Goal: Information Seeking & Learning: Learn about a topic

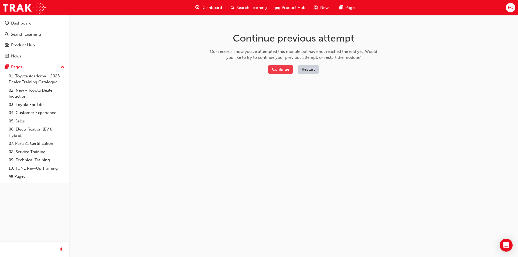
click at [277, 72] on button "Continue" at bounding box center [280, 69] width 25 height 9
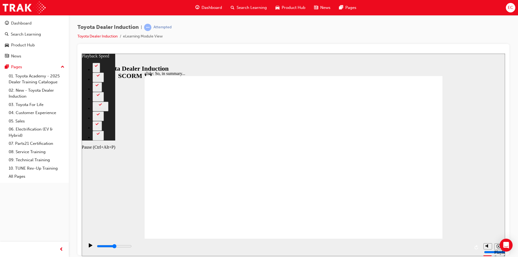
click at [89, 246] on icon "Pause (Ctrl+Alt+P)" at bounding box center [91, 245] width 4 height 4
click at [89, 247] on icon "Pause (Ctrl+Alt+P)" at bounding box center [91, 245] width 4 height 4
drag, startPoint x: 96, startPoint y: 246, endPoint x: 102, endPoint y: 246, distance: 5.7
click at [102, 246] on div "playback controls" at bounding box center [283, 246] width 374 height 6
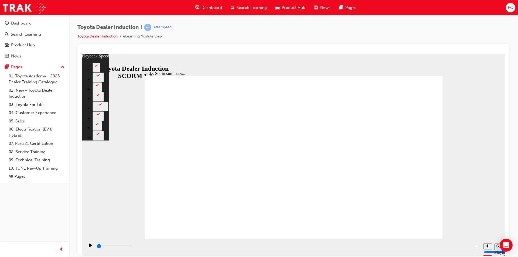
drag, startPoint x: 97, startPoint y: 247, endPoint x: 89, endPoint y: 248, distance: 7.4
type input "0"
click at [97, 248] on input "slide progress" at bounding box center [114, 246] width 35 height 4
click at [89, 247] on icon "Pause (Ctrl+Alt+P)" at bounding box center [91, 245] width 4 height 4
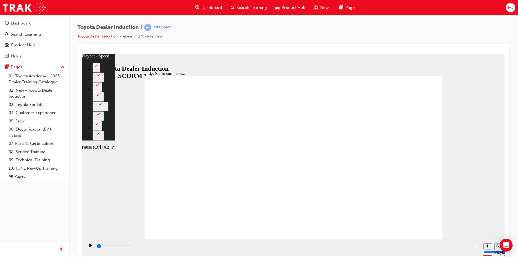
drag, startPoint x: 89, startPoint y: 248, endPoint x: 101, endPoint y: 240, distance: 14.3
click at [89, 247] on icon "Pause (Ctrl+Alt+P)" at bounding box center [91, 245] width 4 height 4
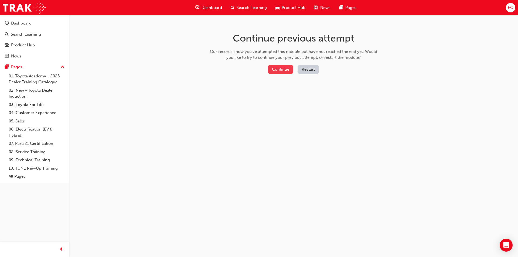
click at [284, 70] on button "Continue" at bounding box center [280, 69] width 25 height 9
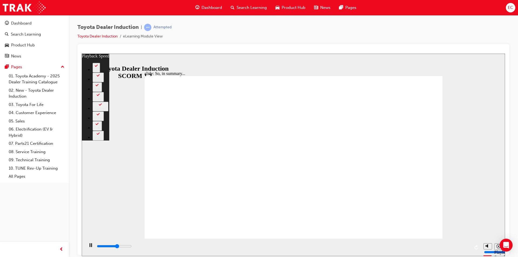
type input "3900"
type input "0"
type input "4200"
type input "0"
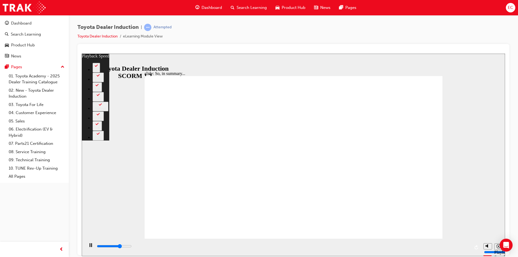
type input "4500"
type input "0"
type input "4700"
type input "1"
type input "5000"
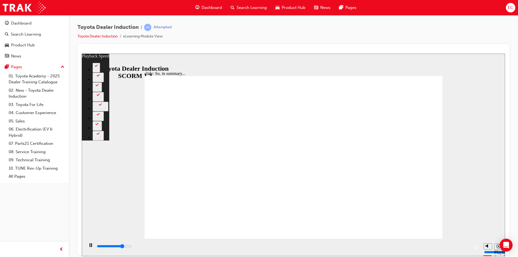
type input "1"
type input "5300"
type input "1"
type input "5500"
type input "2"
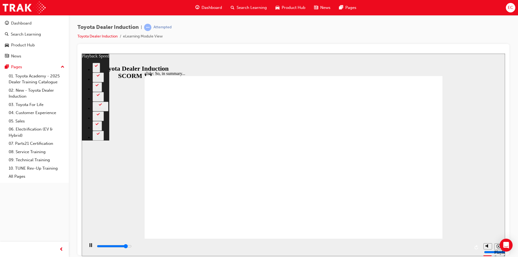
type input "5800"
type input "2"
type input "6100"
type input "2"
type input "6300"
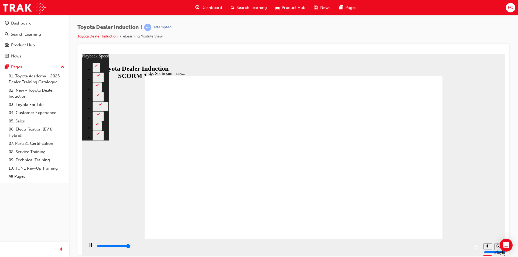
type input "2"
type input "6500"
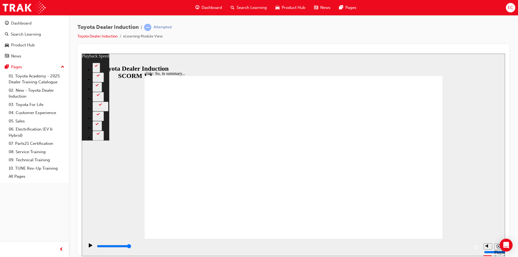
drag, startPoint x: 357, startPoint y: 228, endPoint x: 444, endPoint y: 232, distance: 87.8
click at [445, 232] on div "slide: So, in summary... Rectangle 3 playback speed 2 1.75 1.5 1.25 Normal 0.75…" at bounding box center [293, 154] width 423 height 203
type input "128"
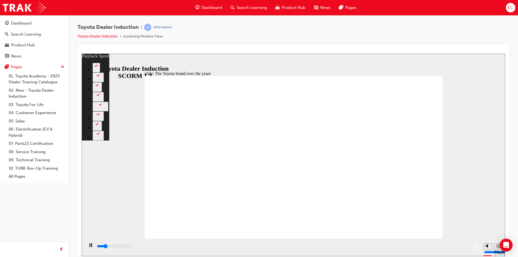
type input "1800"
type input "0"
type input "2100"
type input "0"
type input "2300"
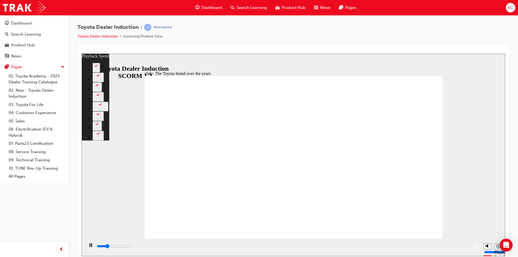
type input "1"
type input "2600"
type input "1"
type input "2800"
type input "1"
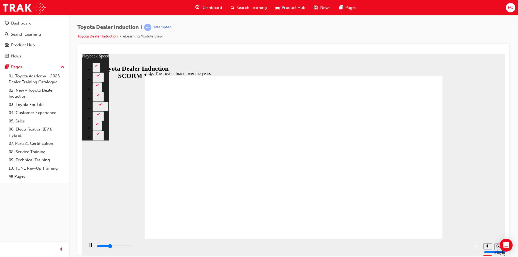
type input "3100"
type input "1"
type input "3400"
type input "2"
type input "3700"
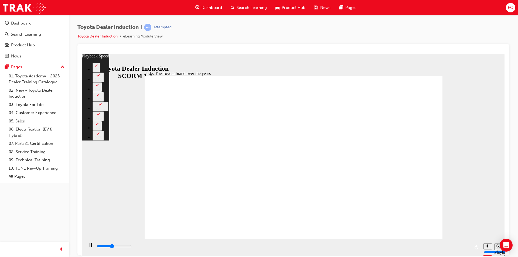
type input "2"
type input "3900"
type input "2"
type input "4200"
type input "2"
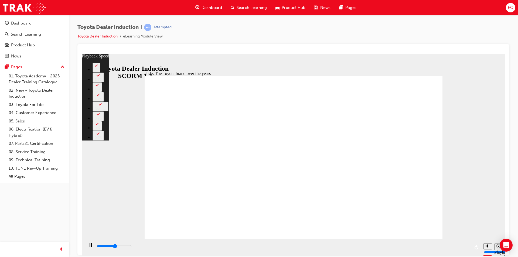
type input "4400"
type input "3"
type input "4600"
type input "3"
type input "4700"
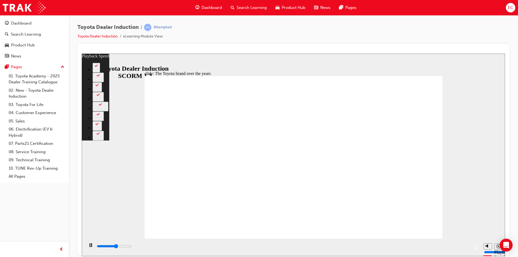
type input "3"
type input "5000"
type input "3"
type input "5000"
type input "3"
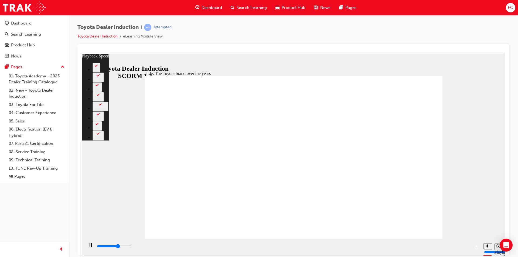
type input "5200"
type input "3"
type input "5500"
type input "4"
type input "5800"
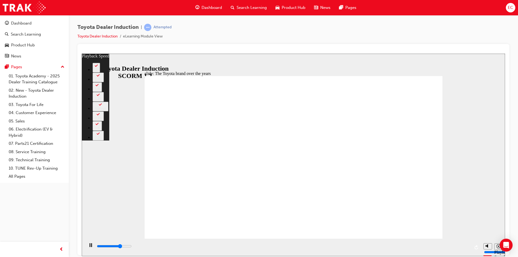
type input "4"
type input "6100"
type input "4"
type input "6300"
type input "5"
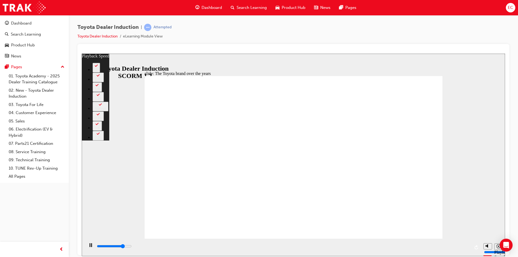
type input "6600"
type input "5"
type input "6800"
type input "5"
type input "7100"
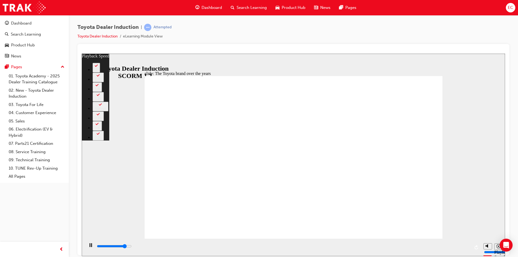
type input "5"
type input "7400"
type input "6"
type input "7700"
type input "6"
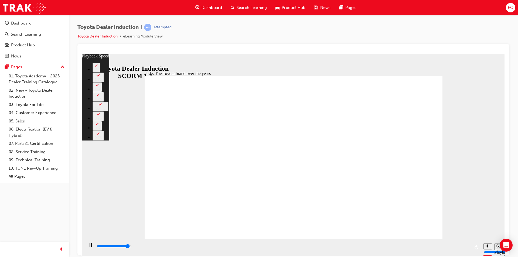
type input "7900"
type input "6"
type input "8000"
type input "6"
type input "8200"
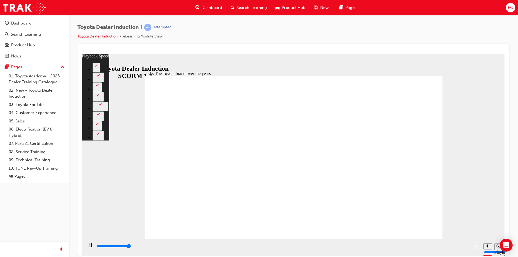
type input "6"
type input "8400"
type input "7"
type input "8400"
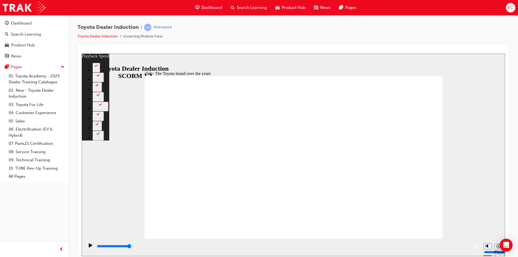
drag, startPoint x: 166, startPoint y: 228, endPoint x: 145, endPoint y: 232, distance: 21.2
click at [468, 208] on div "slide: The Toyota brand over the years Rectangle 2 playback speed 2 1.75 1.5 1.…" at bounding box center [293, 154] width 423 height 203
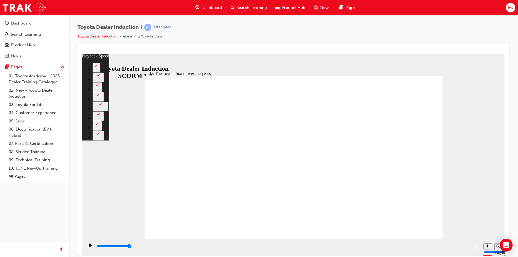
type input "165"
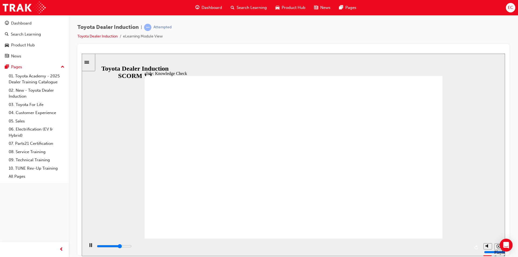
type input "3400"
radio input "true"
type input "4400"
radio input "false"
radio input "true"
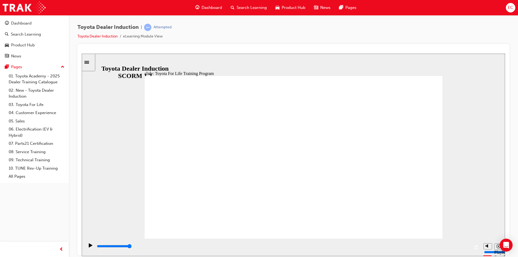
click at [484, 204] on div "slide: TFL Training Course Name & Codes TFL Resources Each Region has a dedicat…" at bounding box center [293, 154] width 423 height 203
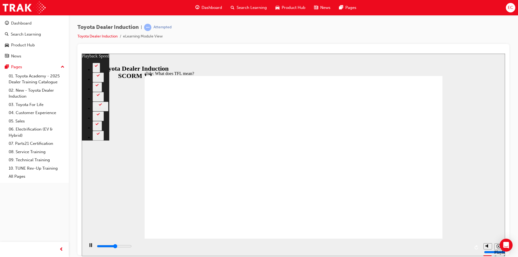
type input "5800"
type input "0"
type input "6100"
type input "1"
type input "6400"
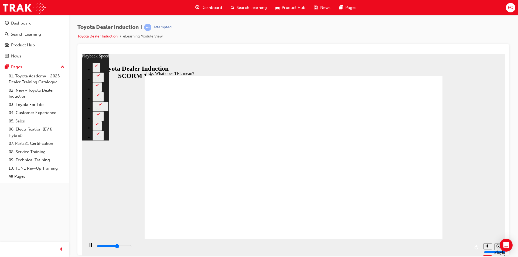
type input "1"
type input "6600"
type input "1"
type input "6900"
type input "1"
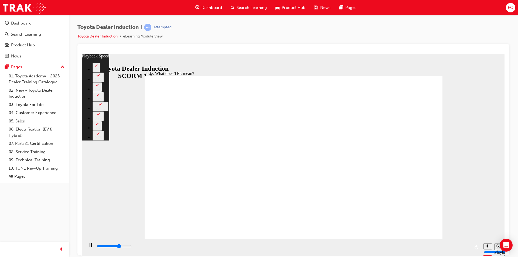
type input "7200"
type input "2"
type input "7400"
type input "2"
type input "7700"
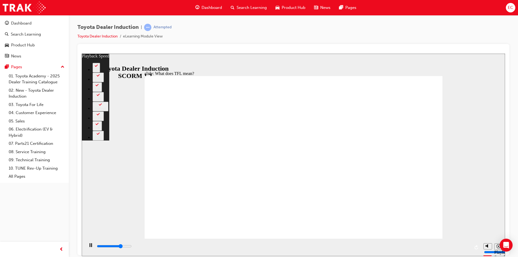
type input "2"
type input "8000"
type input "2"
type input "8200"
type input "3"
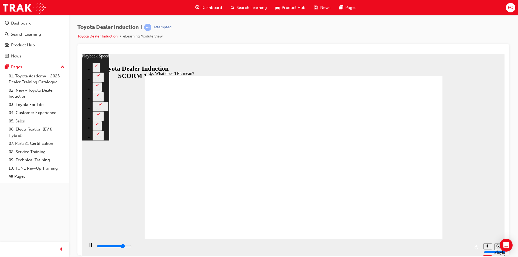
type input "8500"
type input "3"
type input "8500"
type input "3"
type input "8700"
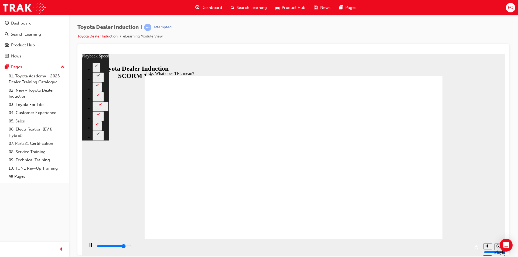
type input "3"
type input "9000"
type input "3"
type input "9300"
type input "4"
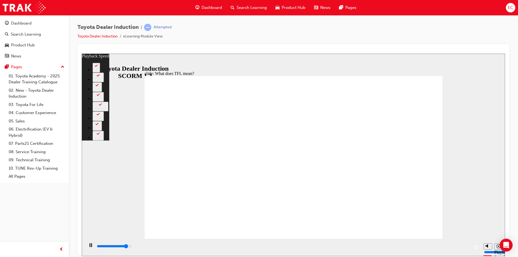
type input "9600"
type input "4"
type input "9800"
type input "4"
type input "10100"
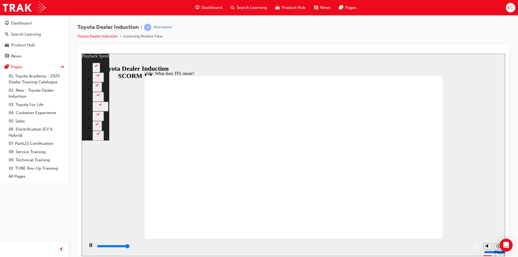
type input "5"
type input "10400"
type input "5"
type input "10600"
type input "5"
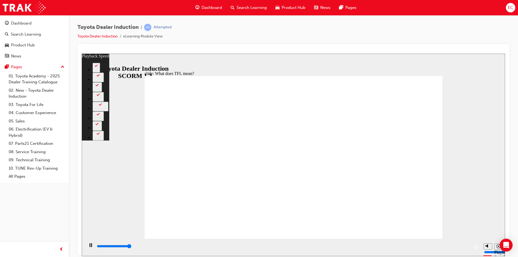
type input "10800"
type input "124"
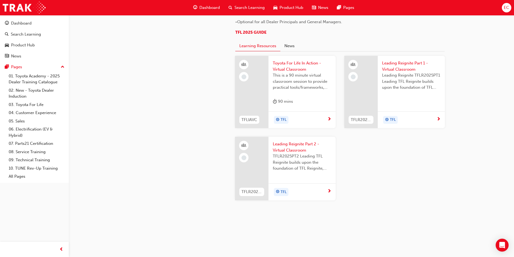
scroll to position [509, 0]
